Goal: Information Seeking & Learning: Learn about a topic

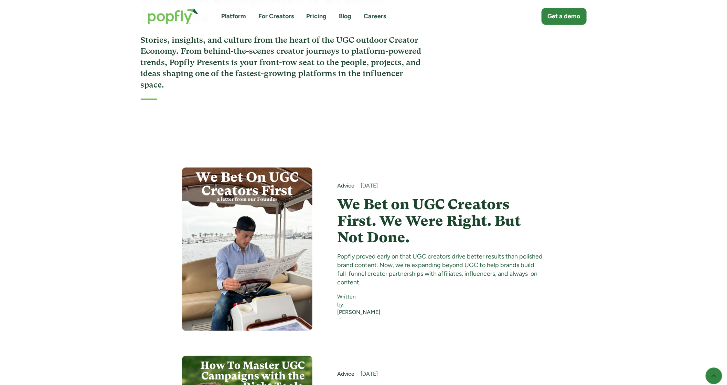
scroll to position [129, 0]
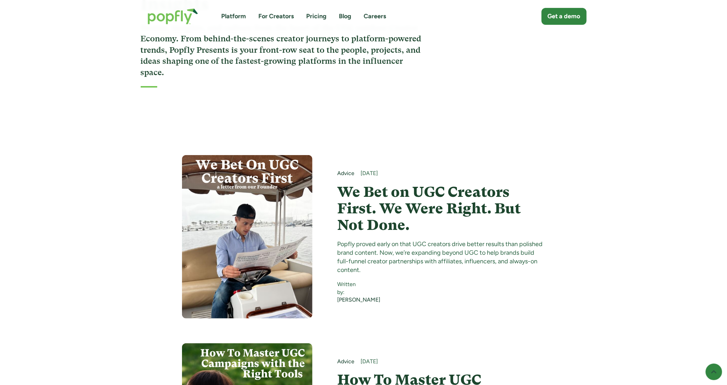
click at [358, 203] on h4 "We Bet on UGC Creators First. We Were Right. But Not Done." at bounding box center [441, 208] width 208 height 50
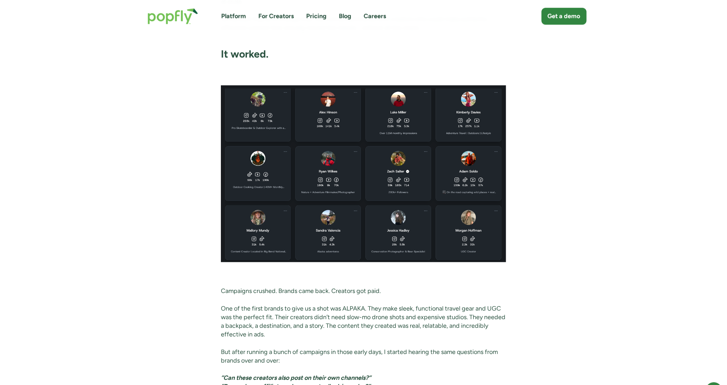
scroll to position [237, 0]
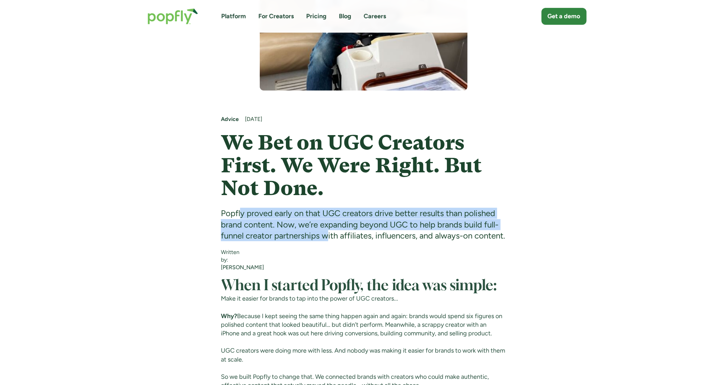
drag, startPoint x: 241, startPoint y: 218, endPoint x: 326, endPoint y: 239, distance: 87.4
click at [326, 239] on div "Popfly proved early on that UGC creators drive better results than polished bra…" at bounding box center [363, 224] width 285 height 33
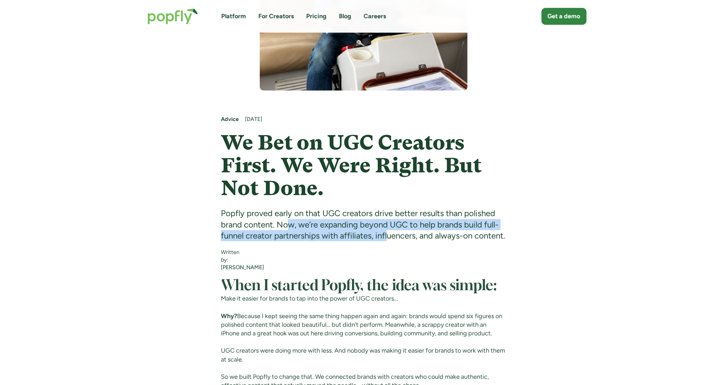
drag, startPoint x: 287, startPoint y: 220, endPoint x: 389, endPoint y: 241, distance: 103.9
click at [389, 241] on div "Popfly proved early on that UGC creators drive better results than polished bra…" at bounding box center [363, 224] width 285 height 33
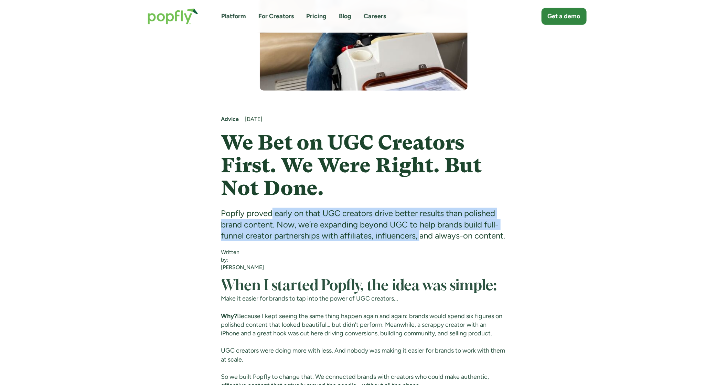
drag, startPoint x: 273, startPoint y: 214, endPoint x: 422, endPoint y: 232, distance: 149.5
click at [422, 232] on div "Popfly proved early on that UGC creators drive better results than polished bra…" at bounding box center [363, 224] width 285 height 33
drag, startPoint x: 240, startPoint y: 212, endPoint x: 351, endPoint y: 234, distance: 113.4
click at [351, 234] on div "Popfly proved early on that UGC creators drive better results than polished bra…" at bounding box center [363, 224] width 285 height 33
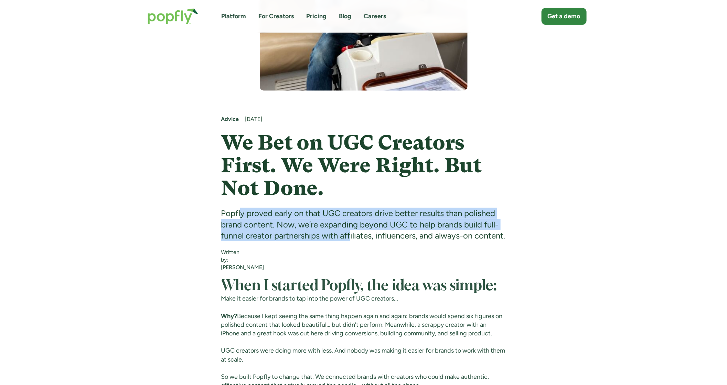
click at [351, 234] on div "Popfly proved early on that UGC creators drive better results than polished bra…" at bounding box center [363, 224] width 285 height 33
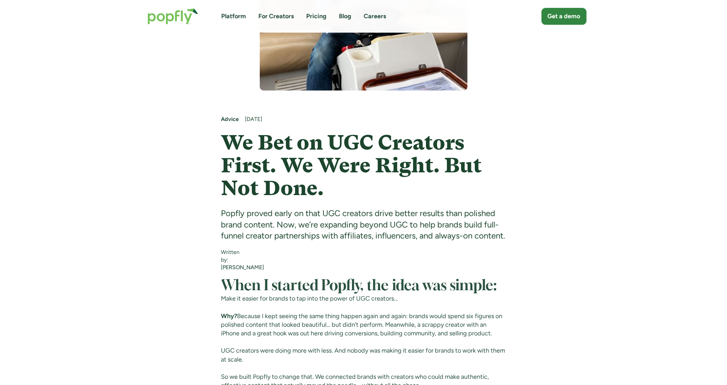
click at [327, 227] on div "Popfly proved early on that UGC creators drive better results than polished bra…" at bounding box center [363, 224] width 285 height 33
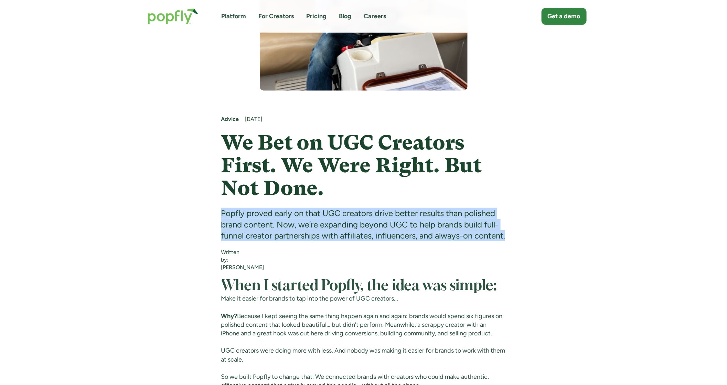
click at [327, 227] on div "Popfly proved early on that UGC creators drive better results than polished bra…" at bounding box center [363, 224] width 285 height 33
copy div "Popfly proved early on that UGC creators drive better results than polished bra…"
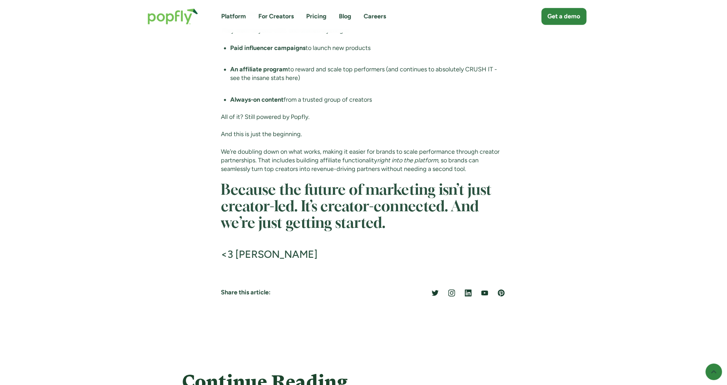
scroll to position [1197, 0]
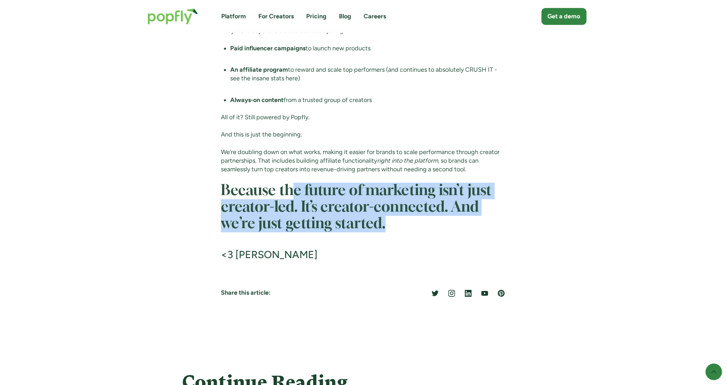
drag, startPoint x: 296, startPoint y: 211, endPoint x: 410, endPoint y: 244, distance: 118.2
click at [410, 232] on h2 "Because the future of marketing isn’t just creator-led. It’s creator-connected.…" at bounding box center [363, 207] width 285 height 50
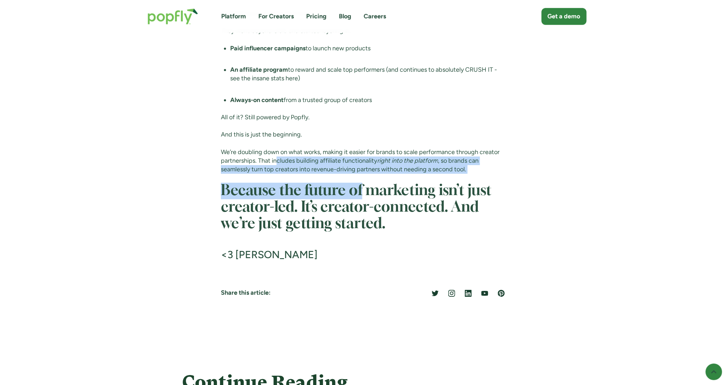
drag, startPoint x: 278, startPoint y: 181, endPoint x: 360, endPoint y: 217, distance: 89.1
click at [360, 217] on h2 "Because the future of marketing isn’t just creator-led. It’s creator-connected.…" at bounding box center [363, 207] width 285 height 50
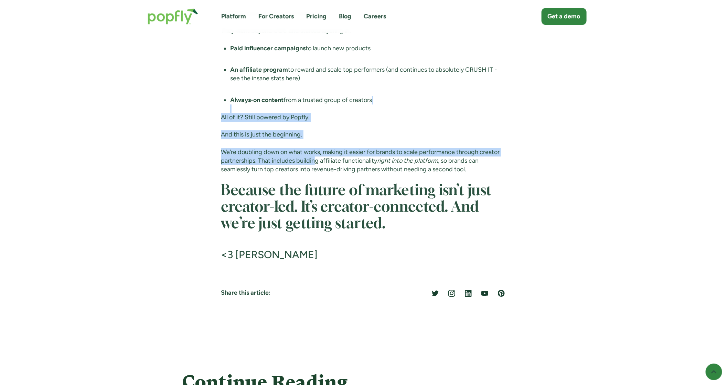
drag, startPoint x: 236, startPoint y: 126, endPoint x: 316, endPoint y: 178, distance: 95.3
click at [316, 174] on p "We’re doubling down on what works, making it easier for brands to scale perform…" at bounding box center [363, 161] width 285 height 26
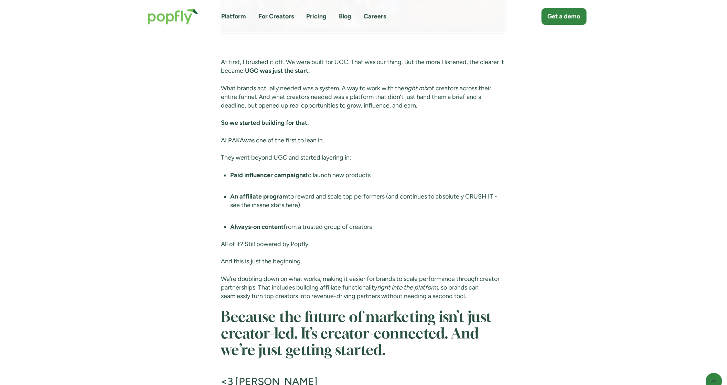
scroll to position [1065, 0]
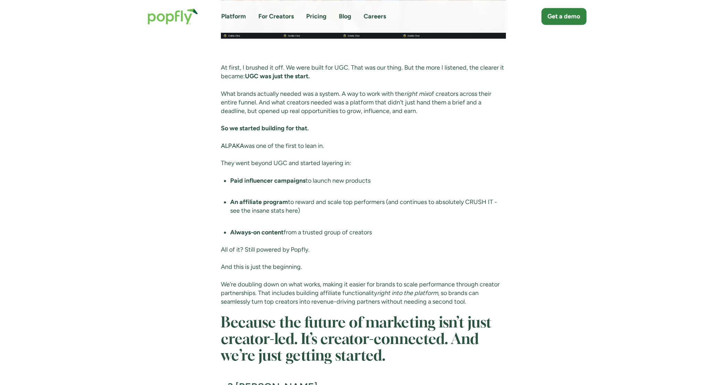
drag, startPoint x: 250, startPoint y: 147, endPoint x: 330, endPoint y: 207, distance: 100.6
click at [330, 193] on li "Paid influencer campaigns to launch new products" at bounding box center [368, 184] width 276 height 17
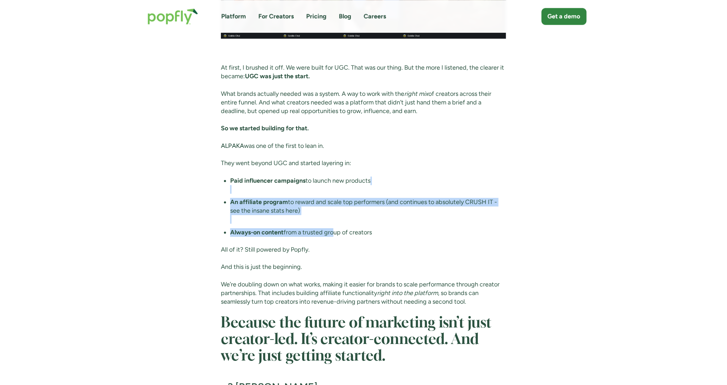
drag, startPoint x: 262, startPoint y: 206, endPoint x: 332, endPoint y: 247, distance: 81.3
click at [332, 245] on ul "Paid influencer campaigns to launch new products An affiliate program to reward…" at bounding box center [363, 210] width 285 height 69
click at [332, 245] on li "Always-on content from a trusted group of creators" at bounding box center [368, 236] width 276 height 17
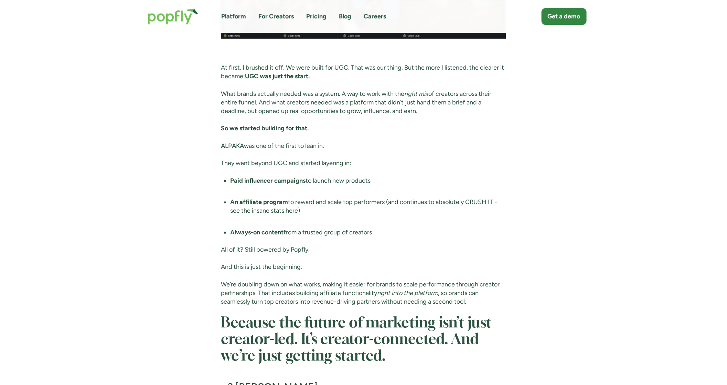
click at [246, 184] on strong "Paid influencer campaigns" at bounding box center [267, 181] width 75 height 8
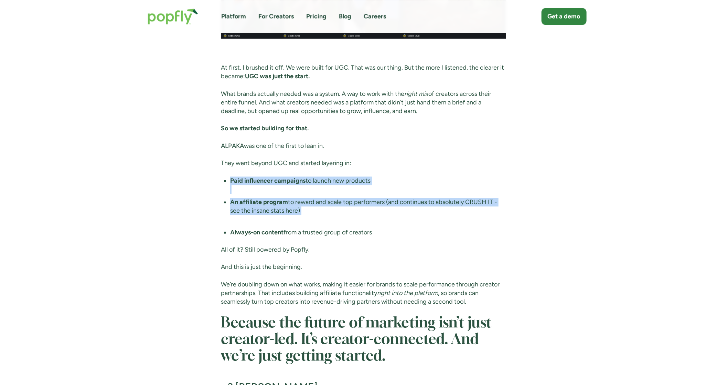
drag, startPoint x: 234, startPoint y: 195, endPoint x: 321, endPoint y: 234, distance: 95.2
click at [321, 234] on ul "Paid influencer campaigns to launch new products An affiliate program to reward…" at bounding box center [363, 210] width 285 height 69
click at [321, 224] on li "An affiliate program to reward and scale top performers (and continues to absol…" at bounding box center [368, 211] width 276 height 26
drag, startPoint x: 288, startPoint y: 200, endPoint x: 351, endPoint y: 260, distance: 86.4
click at [351, 245] on ul "Paid influencer campaigns to launch new products An affiliate program to reward…" at bounding box center [363, 210] width 285 height 69
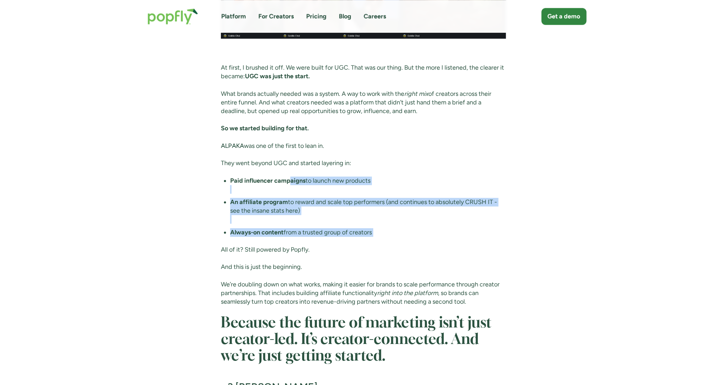
click at [350, 245] on li "Always-on content from a trusted group of creators" at bounding box center [368, 236] width 276 height 17
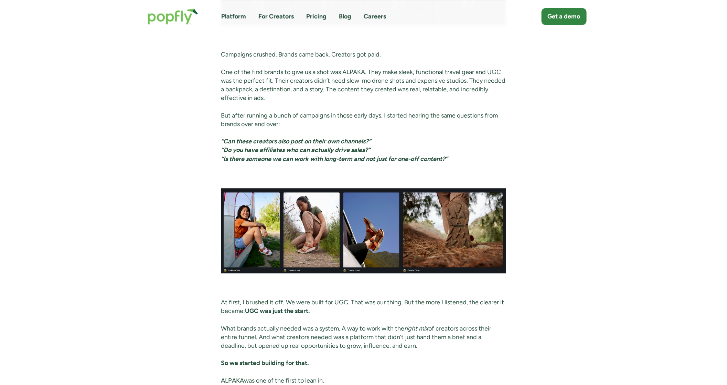
scroll to position [712, 0]
